Goal: Transaction & Acquisition: Purchase product/service

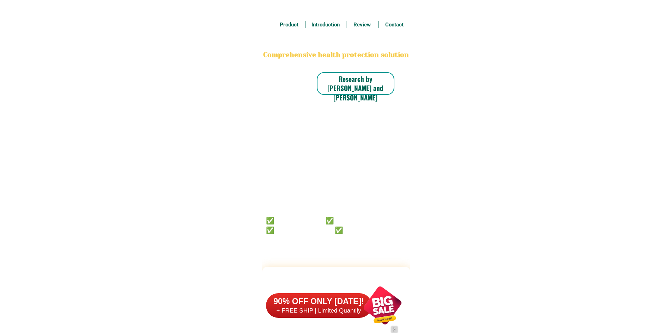
type input "09218910299"
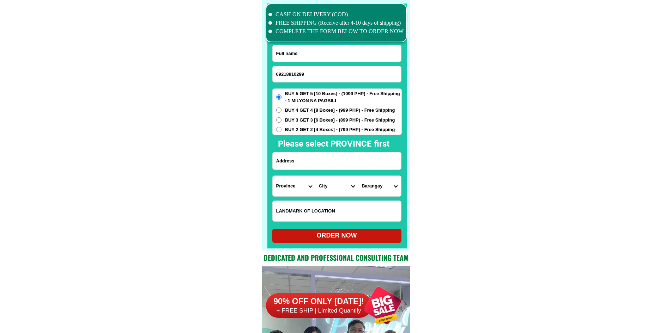
scroll to position [5485, 0]
click at [307, 56] on input "Input full_name" at bounding box center [337, 53] width 128 height 17
paste input "Lilia sawadan"
type input "Lilia sawadan"
click at [307, 166] on input "Input address" at bounding box center [337, 160] width 128 height 17
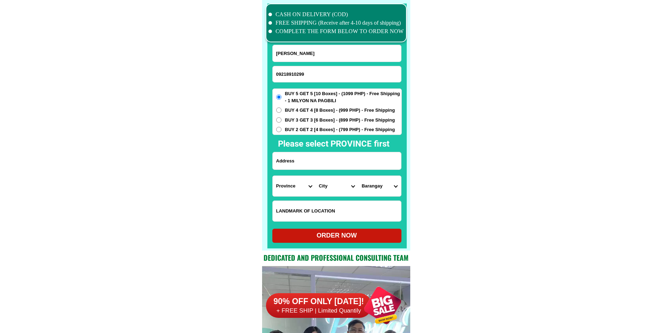
paste input "Agat, sison pangasinan"
type input "Agat, sison pangasinan"
click at [410, 166] on div "CASH ON DELIVERY (COD) FREE SHIPPING (Receive after 4-10 days of shipping) COMP…" at bounding box center [336, 125] width 148 height 251
click at [281, 187] on select "Province Abra Agusan-del-norte Agusan-del-sur Aklan Albay Antique Apayao Aurora…" at bounding box center [294, 186] width 43 height 20
select select "63_247"
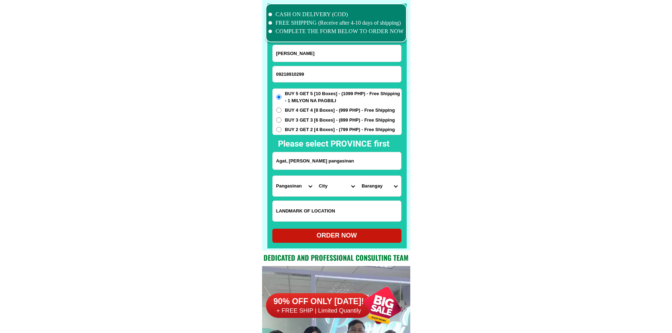
click at [326, 195] on select "City Agno Aguilar Alaminos-city Asingan Balungao Bani Basista Bautista Bayamban…" at bounding box center [336, 186] width 43 height 20
select select "63_2475754"
click at [315, 176] on select "City Agno Aguilar Alaminos-city Asingan Balungao Bani Basista Bautista Bayamban…" at bounding box center [336, 186] width 43 height 20
click at [373, 190] on select "Barangay Agat Alibeng Amagbagan Artacho Asan norte Asan sur Bantay insik Bila B…" at bounding box center [379, 186] width 43 height 20
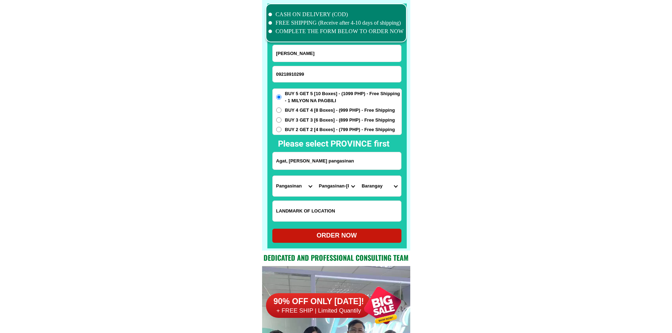
select select "63_24757542673"
drag, startPoint x: 454, startPoint y: 204, endPoint x: 404, endPoint y: 219, distance: 52.9
click at [353, 233] on div "ORDER NOW" at bounding box center [336, 236] width 129 height 10
radio input "true"
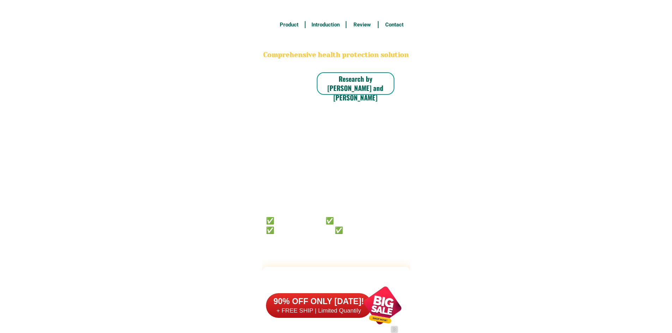
scroll to position [5485, 0]
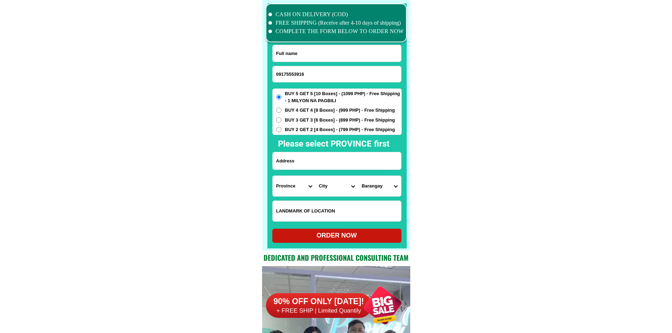
type input "09175553916"
click at [293, 49] on input "Input full_name" at bounding box center [337, 53] width 128 height 17
paste input "Mila Fernandez Panagsagan"
type input "Mila Fernandez Panagsagan"
drag, startPoint x: 329, startPoint y: 164, endPoint x: 327, endPoint y: 157, distance: 7.2
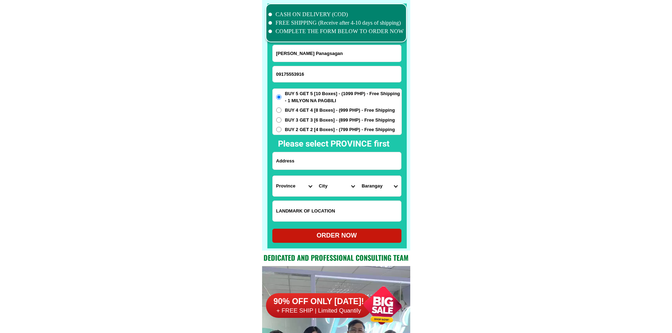
click at [329, 164] on input "Input address" at bounding box center [337, 160] width 128 height 17
paste input "Purok 2 Laguinbanwa Ibajay Aklan"
type input "Purok 2 Laguinbanwa Ibajay Aklan"
drag, startPoint x: 315, startPoint y: 117, endPoint x: 315, endPoint y: 123, distance: 5.7
click at [315, 117] on span "BUY 3 GET 3 [6 Boxes] - (899 PHP) - Free Shipping" at bounding box center [340, 120] width 110 height 7
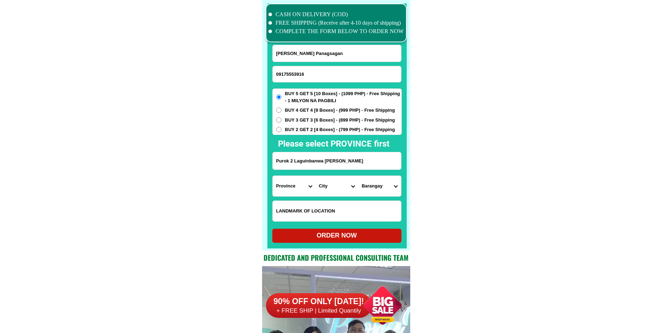
click at [282, 117] on input "BUY 3 GET 3 [6 Boxes] - (899 PHP) - Free Shipping" at bounding box center [278, 119] width 5 height 5
radio input "true"
click at [284, 194] on select "Province Abra Agusan-del-norte Agusan-del-sur Aklan Albay Antique Apayao Aurora…" at bounding box center [294, 186] width 43 height 20
select select "63_595"
click at [273, 176] on select "Province Abra Agusan-del-norte Agusan-del-sur Aklan Albay Antique Apayao Aurora…" at bounding box center [294, 186] width 43 height 20
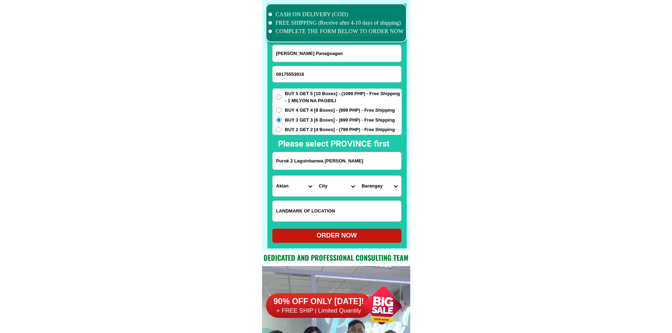
click at [334, 184] on select "City Aklan-balete Aklan-banga Aklan-malinao Altavas Batan Buruanga Ibajay Kalib…" at bounding box center [336, 186] width 43 height 20
select select "63_5951578"
click at [363, 184] on select "Barangay Agbago Agdugayan Antipolo Aparicio Aquino Aslum Bagacay Batuan Buenavi…" at bounding box center [379, 186] width 43 height 20
select select "63_59515789256"
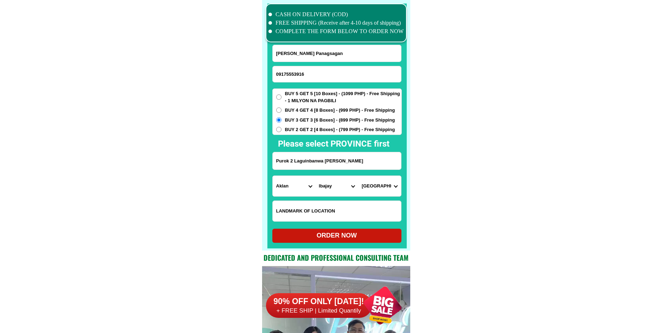
drag, startPoint x: 367, startPoint y: 234, endPoint x: 370, endPoint y: 193, distance: 40.3
click at [369, 195] on form "Mila Fernandez Panagsagan 09175553916 ORDER NOW Purok 2 Laguinbanwa Ibajay Akla…" at bounding box center [336, 144] width 129 height 198
click at [370, 193] on select "Barangay Agbago Agdugayan Antipolo Aparicio Aquino Aslum Bagacay Batuan Buenavi…" at bounding box center [379, 186] width 43 height 20
click at [352, 240] on div "ORDER NOW" at bounding box center [336, 236] width 129 height 10
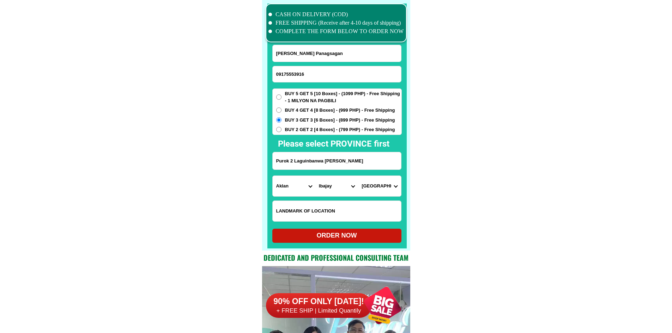
type input "Purok 2 Laguinbanwa Ibajay Aklan"
radio input "true"
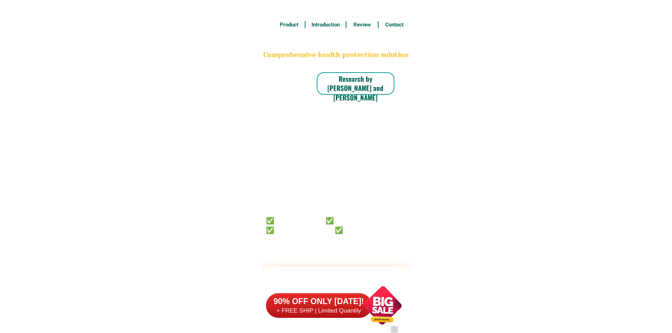
scroll to position [5485, 0]
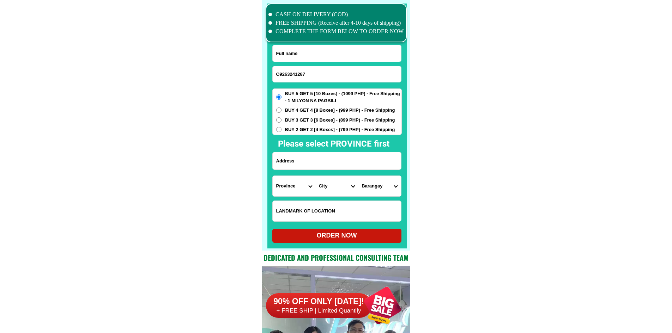
drag, startPoint x: 279, startPoint y: 71, endPoint x: 275, endPoint y: 71, distance: 3.9
click at [275, 71] on input "O9263241287" at bounding box center [337, 74] width 128 height 16
type input "09263241287"
drag, startPoint x: 292, startPoint y: 56, endPoint x: 295, endPoint y: 26, distance: 30.1
click at [292, 56] on input "Input full_name" at bounding box center [337, 53] width 128 height 17
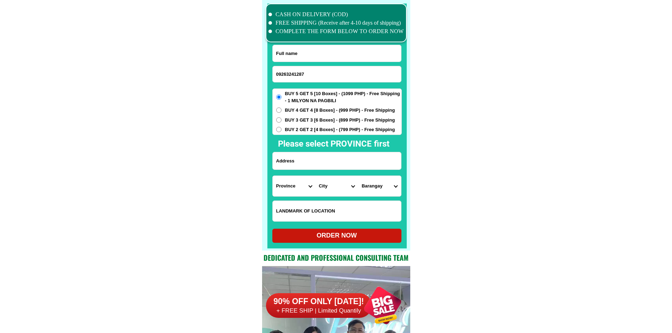
paste input "Medina Evangelista"
type input "Medina Evangelista"
click at [344, 153] on input "Input address" at bounding box center [337, 160] width 128 height 17
paste input "Orderpo Ako ulit Hinde ko nakuha Yung pagalawa order Bigla na hospital ang Asaw…"
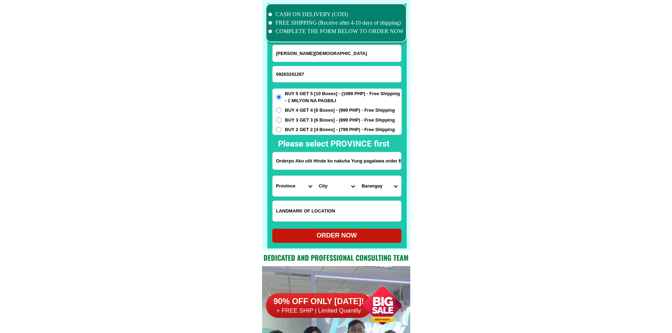
scroll to position [0, 263]
type input "Orderpo Ako ulit Hinde ko nakuha Yung pagalawa order Bigla na hospital ang Asaw…"
click at [297, 193] on select "Province [GEOGRAPHIC_DATA] [GEOGRAPHIC_DATA] [GEOGRAPHIC_DATA] [GEOGRAPHIC_DATA…" at bounding box center [294, 186] width 43 height 20
select select "63_779"
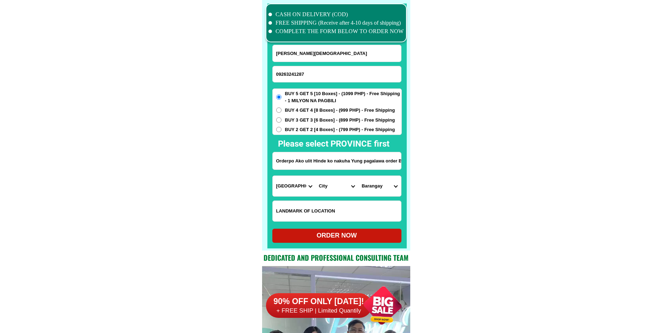
drag, startPoint x: 361, startPoint y: 168, endPoint x: 446, endPoint y: 169, distance: 84.7
click at [328, 189] on select "City Angeles-city Apalit Arayat Bacolor Candaba Floridablanca Guagua Lubao Maba…" at bounding box center [336, 186] width 43 height 20
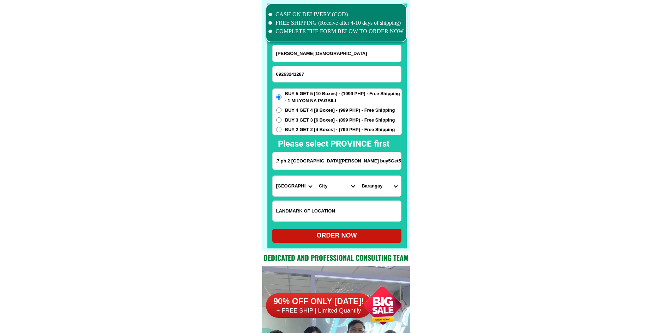
scroll to position [0, 0]
select select "63_7797518"
click at [315, 176] on select "City Angeles-city Apalit Arayat Bacolor Candaba Floridablanca Guagua Lubao Maba…" at bounding box center [336, 186] width 43 height 20
click at [376, 167] on input "Orderpo Ako ulit Hinde ko nakuha Yung pagalawa order Bigla na hospital ang Asaw…" at bounding box center [337, 160] width 128 height 17
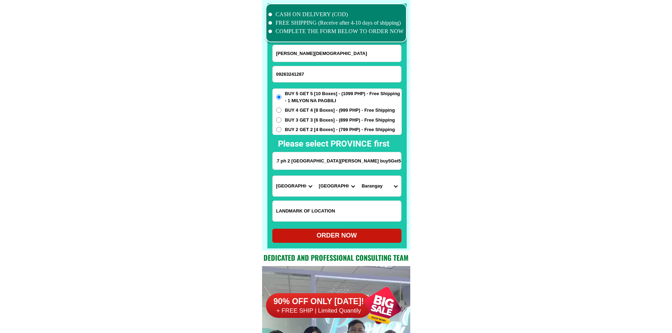
drag, startPoint x: 377, startPoint y: 163, endPoint x: 444, endPoint y: 163, distance: 66.7
click at [311, 164] on input "Orderpo Ako ulit Hinde ko nakuha Yung pagalawa order Bigla na hospital ang Asaw…" at bounding box center [337, 160] width 128 height 17
drag, startPoint x: 295, startPoint y: 163, endPoint x: 284, endPoint y: 163, distance: 10.6
click at [284, 163] on input "Orderpo Ako ulit Hinde ko nakuha Yung pagalawa order Bigla na hospital ang Asaw…" at bounding box center [337, 160] width 128 height 17
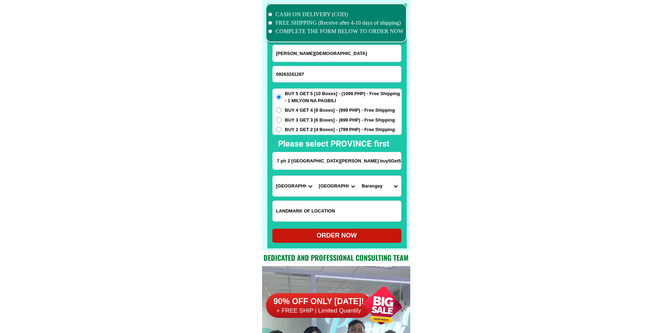
click at [282, 163] on input "Orderpo Ako ulit Hinde ko nakuha Yung pagalawa order Bigla na hospital ang Asaw…" at bounding box center [337, 160] width 128 height 17
drag, startPoint x: 282, startPoint y: 163, endPoint x: 263, endPoint y: 165, distance: 18.8
click at [263, 165] on div "CASH ON DELIVERY (COD) FREE SHIPPING (Receive after 4-10 days of shipping) COMP…" at bounding box center [336, 125] width 148 height 251
click at [336, 163] on input "Orderpo Ako ulit Hinde ko nakuha Yung pagalawa order Bigla na hospital ang Asaw…" at bounding box center [337, 160] width 128 height 17
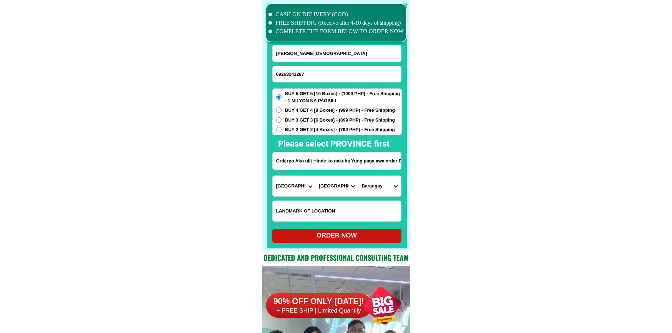
scroll to position [0, 99]
drag, startPoint x: 385, startPoint y: 162, endPoint x: 411, endPoint y: 162, distance: 26.1
click at [375, 162] on input "Orderpo Ako ulit Hinde ko nakuha Yung pagalawa order Bigla na hospital ang Asaw…" at bounding box center [337, 160] width 128 height 17
drag, startPoint x: 388, startPoint y: 161, endPoint x: 394, endPoint y: 162, distance: 5.4
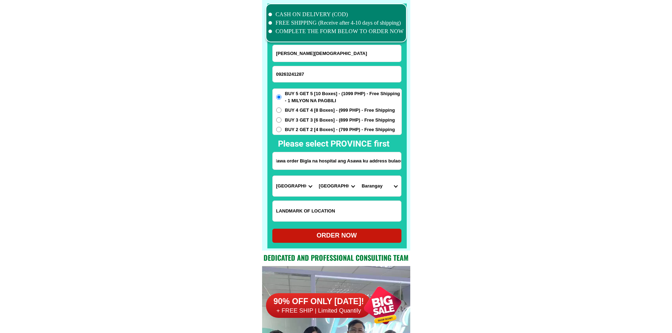
click at [394, 162] on input "Orderpo Ako ulit Hinde ko nakuha Yung pagalawa order Bigla na hospital ang Asaw…" at bounding box center [337, 160] width 128 height 17
drag, startPoint x: 394, startPoint y: 162, endPoint x: 398, endPoint y: 163, distance: 4.3
click at [398, 163] on input "Orderpo Ako ulit Hinde ko nakuha Yung pagalawa order Bigla na hospital ang Asaw…" at bounding box center [337, 160] width 128 height 17
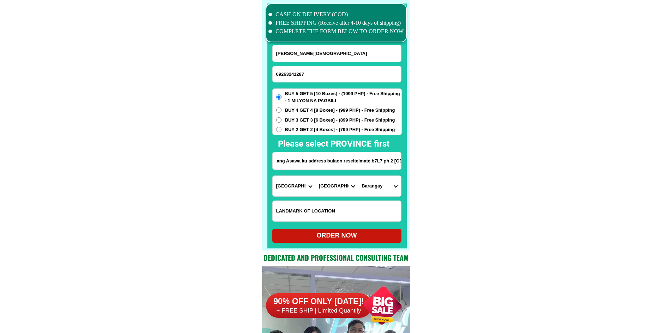
click at [373, 190] on select "Barangay Alasas Baliti Bulaon Calulut Del carmen Del pilar Del rosario Dela paz…" at bounding box center [379, 186] width 43 height 20
drag, startPoint x: 374, startPoint y: 162, endPoint x: 398, endPoint y: 162, distance: 24.7
click at [398, 162] on input "Orderpo Ako ulit Hinde ko nakuha Yung pagalawa order Bigla na hospital ang Asaw…" at bounding box center [337, 160] width 128 height 17
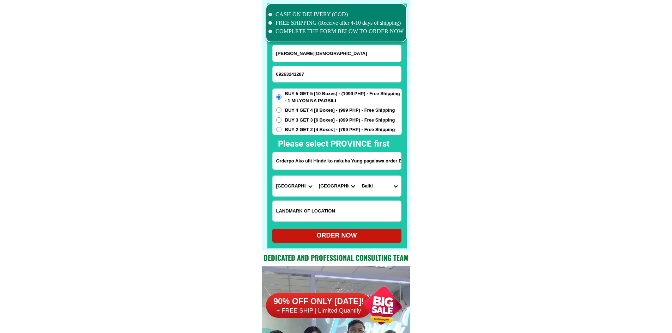
click at [375, 191] on select "Barangay Alasas Baliti Bulaon Calulut Del carmen Del pilar Del rosario Dela paz…" at bounding box center [379, 186] width 43 height 20
select select "63_77975181366"
click at [377, 236] on div "ORDER NOW" at bounding box center [336, 236] width 129 height 10
radio input "true"
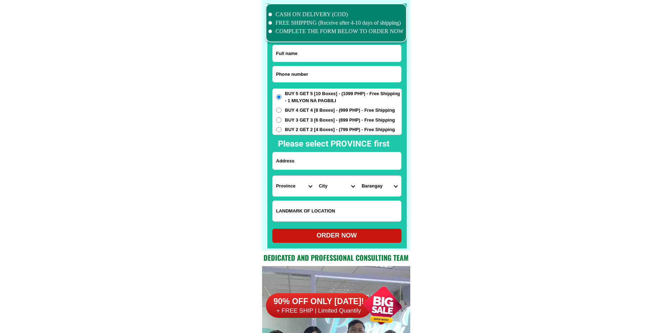
scroll to position [5485, 0]
click at [320, 71] on input "Input phone_number" at bounding box center [337, 74] width 128 height 16
paste input "09158493790"
type input "09158493790"
click at [293, 53] on input "Input full_name" at bounding box center [337, 53] width 128 height 17
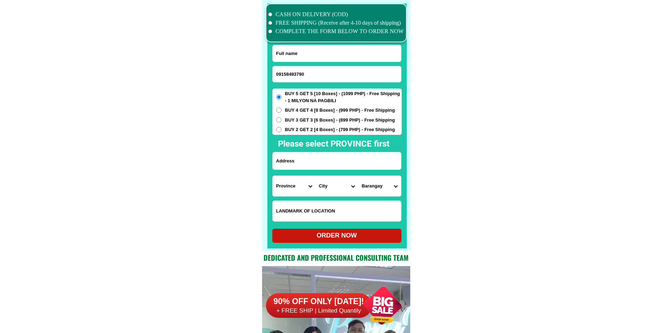
paste input "[PERSON_NAME]"
type input "[PERSON_NAME]"
click at [332, 161] on input "Input address" at bounding box center [337, 160] width 128 height 17
paste input "barangay [GEOGRAPHIC_DATA] ,[GEOGRAPHIC_DATA] infront OF [GEOGRAPHIC_DATA]"
type input "barangay [GEOGRAPHIC_DATA] ,[GEOGRAPHIC_DATA] infront OF [GEOGRAPHIC_DATA]"
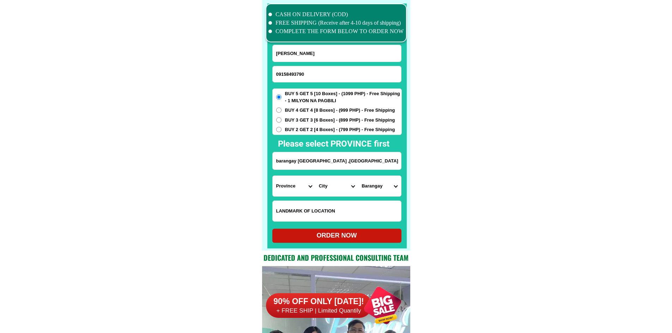
click at [281, 189] on select "Province [GEOGRAPHIC_DATA] [GEOGRAPHIC_DATA] [GEOGRAPHIC_DATA] [GEOGRAPHIC_DATA…" at bounding box center [294, 186] width 43 height 20
select select "63_151"
click at [333, 192] on select "City Ajuy Alimodian Anilao Badiangan Balasan Banate Barotac-nuevo Barotac-viejo…" at bounding box center [336, 186] width 43 height 20
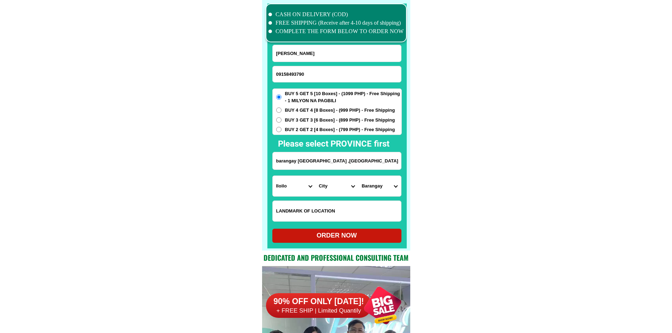
select select "63_1518028"
click at [315, 176] on select "City Ajuy Alimodian Anilao Badiangan Balasan Banate Barotac-nuevo Barotac-viejo…" at bounding box center [336, 186] width 43 height 20
click at [388, 192] on select "Barangay Alupidian Atabayan Bagacay Baguingin Bagumbayan Bangkal Bantud Baranga…" at bounding box center [379, 186] width 43 height 20
select select "63_15180288443"
click at [358, 176] on select "Barangay Alupidian Atabayan Bagacay Baguingin Bagumbayan Bangkal Bantud Baranga…" at bounding box center [379, 186] width 43 height 20
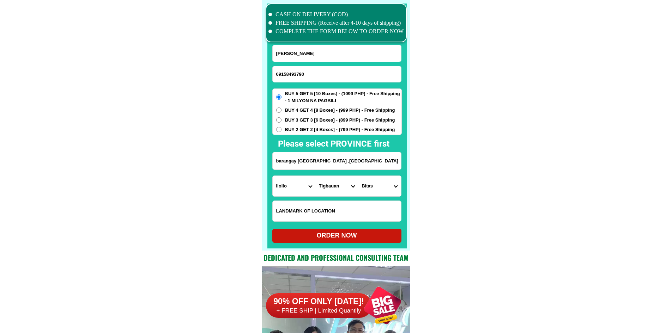
click at [360, 236] on div "ORDER NOW" at bounding box center [336, 236] width 129 height 10
radio input "true"
